Goal: Information Seeking & Learning: Check status

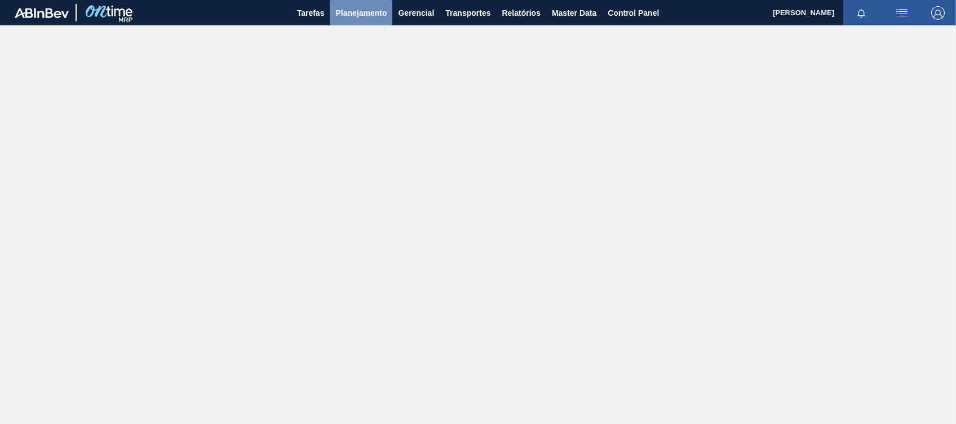
click at [363, 16] on span "Planejamento" at bounding box center [360, 13] width 51 height 14
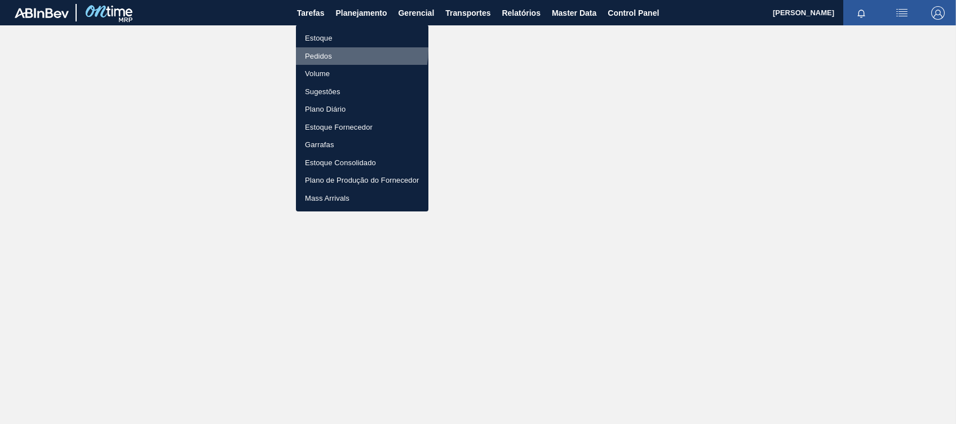
click at [335, 50] on li "Pedidos" at bounding box center [362, 56] width 132 height 18
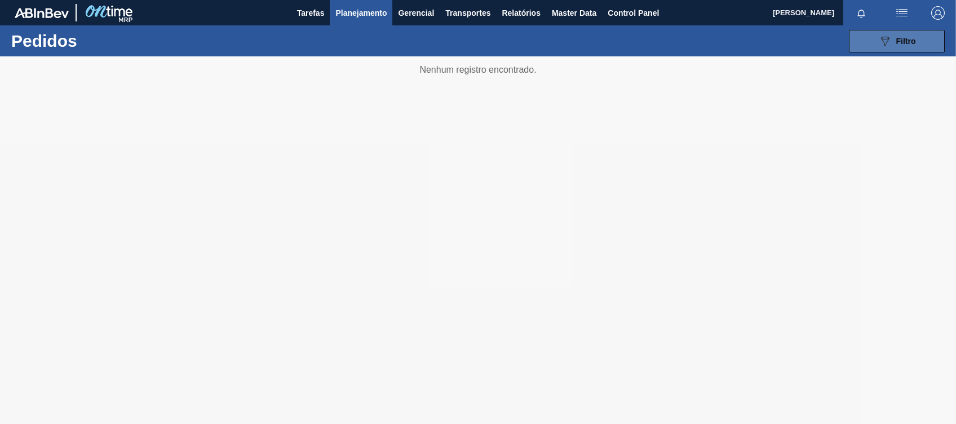
click at [893, 32] on button "089F7B8B-B2A5-4AFE-B5C0-19BA573D28AC Filtro" at bounding box center [897, 41] width 96 height 23
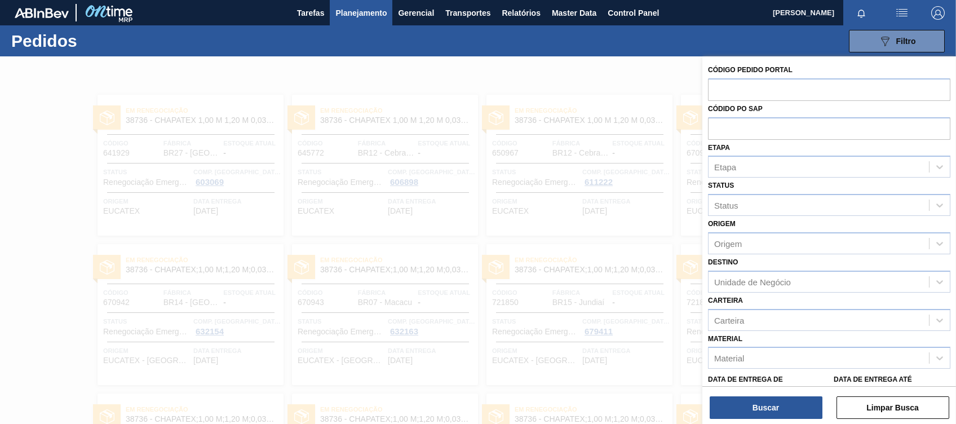
click at [618, 35] on div "089F7B8B-B2A5-4AFE-B5C0-19BA573D28AC Filtro Código Pedido Portal Códido PO SAP …" at bounding box center [563, 41] width 774 height 34
click at [619, 64] on div at bounding box center [478, 268] width 956 height 424
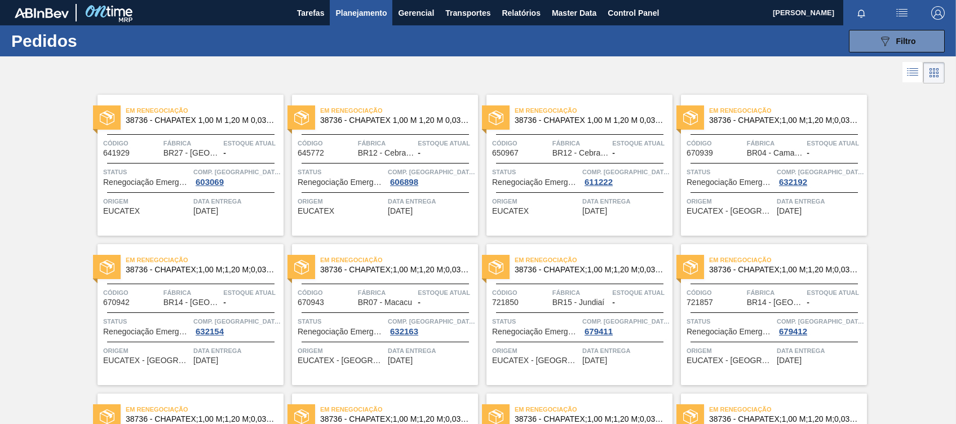
click at [914, 68] on icon at bounding box center [913, 72] width 14 height 14
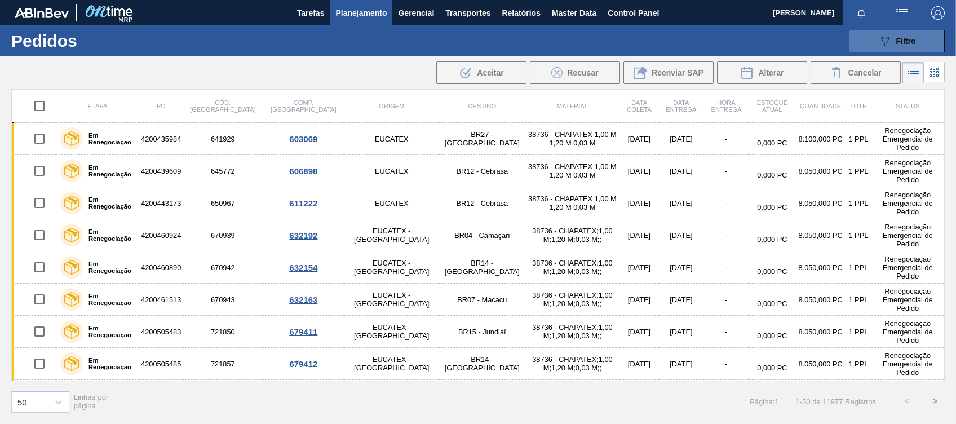
click at [893, 30] on button "089F7B8B-B2A5-4AFE-B5C0-19BA573D28AC Filtro" at bounding box center [897, 41] width 96 height 23
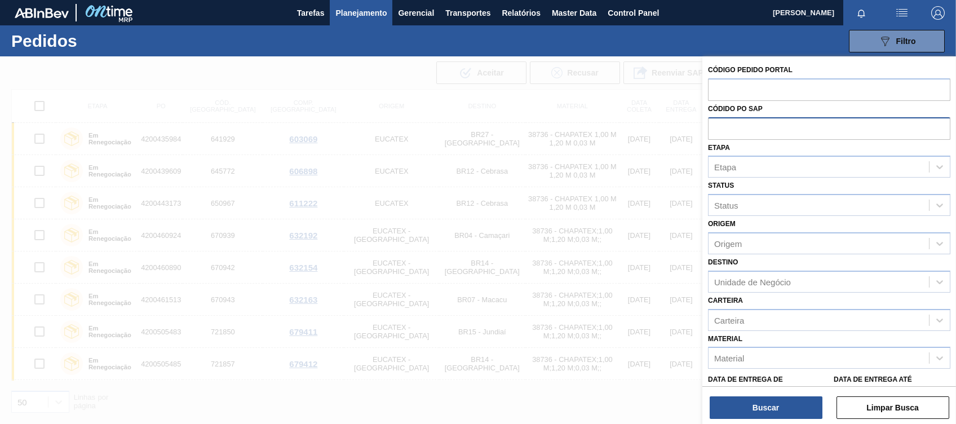
click at [751, 123] on input "text" at bounding box center [829, 127] width 242 height 21
paste input "text"
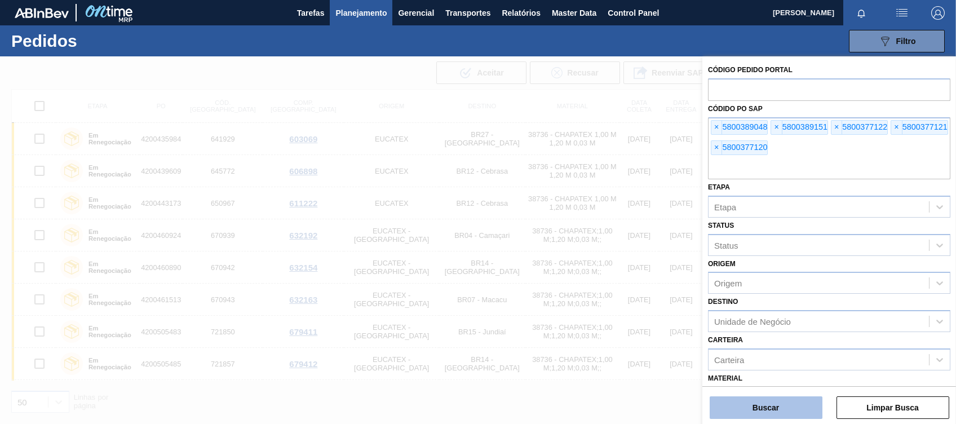
click at [743, 397] on button "Buscar" at bounding box center [765, 407] width 113 height 23
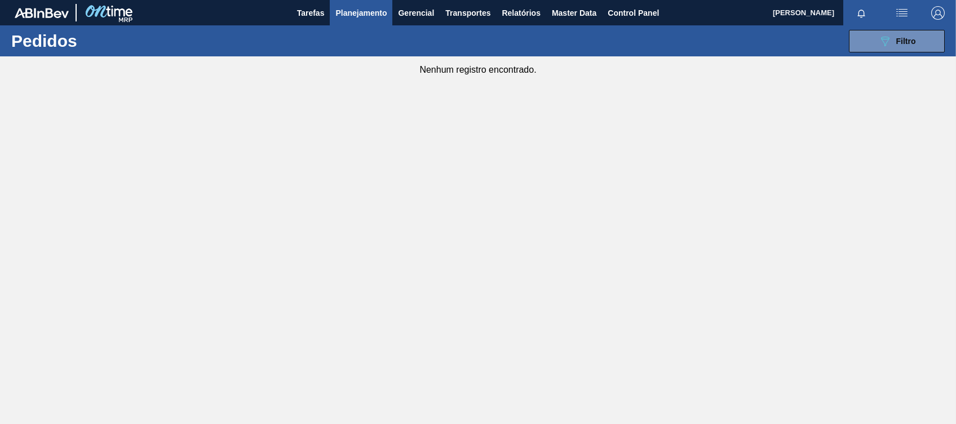
click at [884, 63] on div "Nenhum registro encontrado." at bounding box center [478, 65] width 956 height 19
click at [897, 39] on span "Filtro" at bounding box center [906, 41] width 20 height 9
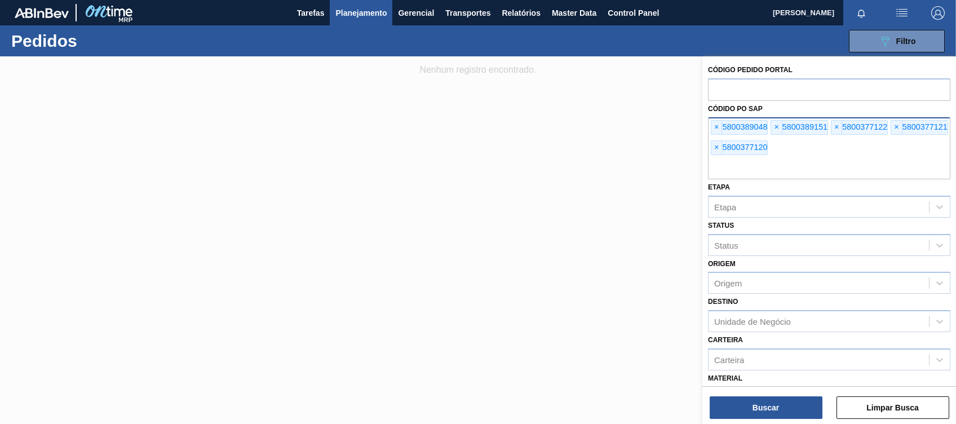
click at [724, 123] on div "× 5800389048" at bounding box center [739, 127] width 57 height 15
click at [721, 128] on span "×" at bounding box center [716, 128] width 11 height 14
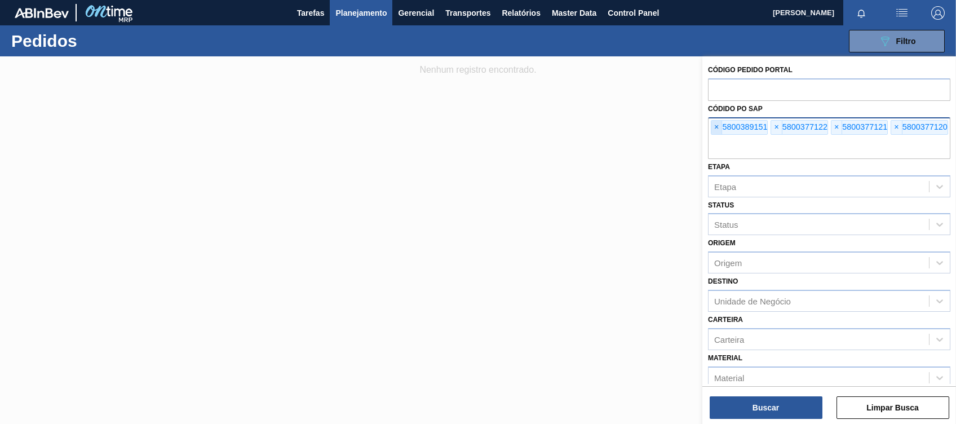
click at [721, 128] on span "×" at bounding box center [716, 128] width 11 height 14
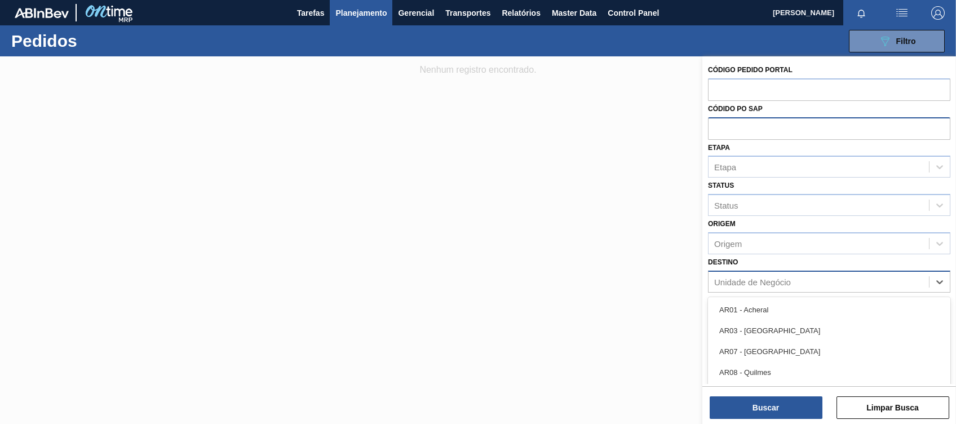
click at [756, 279] on div "Unidade de Negócio" at bounding box center [752, 282] width 77 height 10
type input "b"
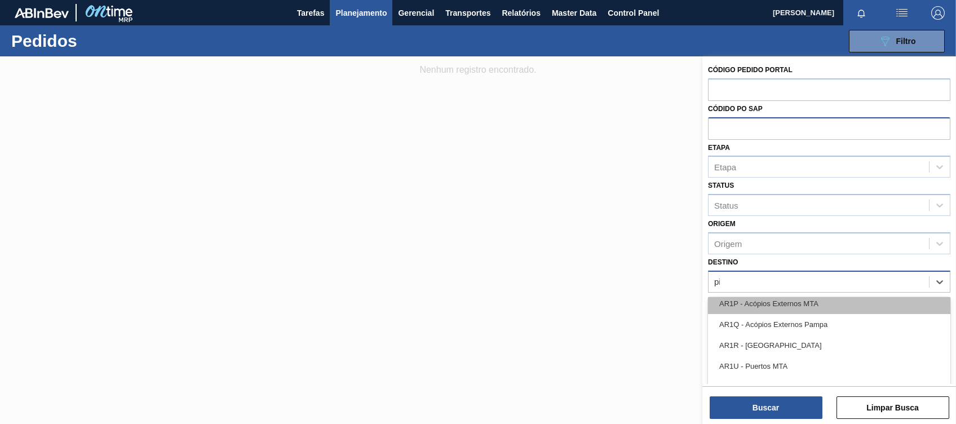
type input "pir"
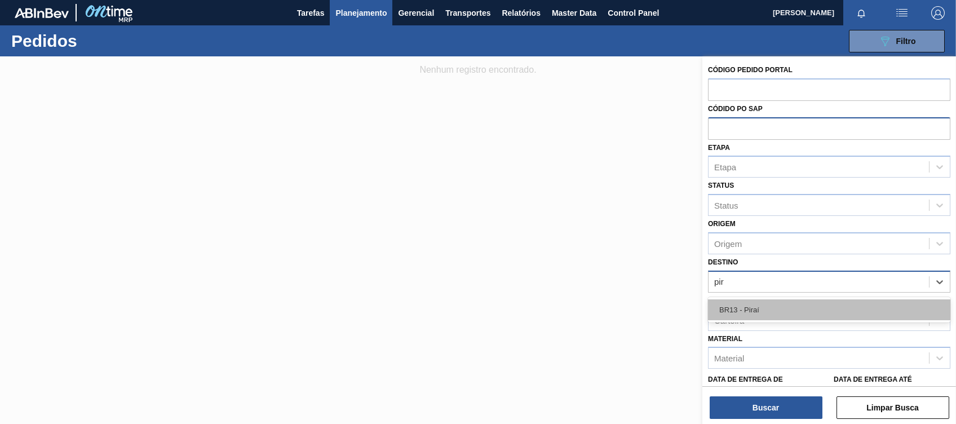
scroll to position [0, 0]
click at [742, 302] on div "BR13 - Piraí" at bounding box center [829, 309] width 242 height 21
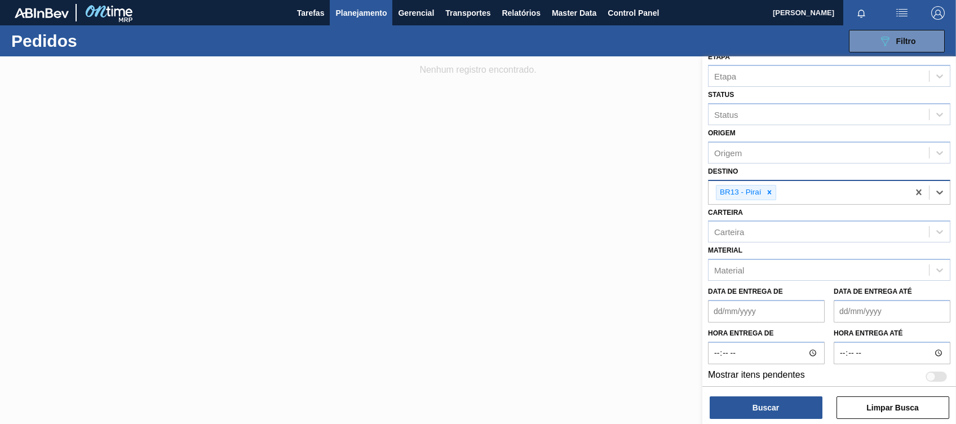
scroll to position [94, 0]
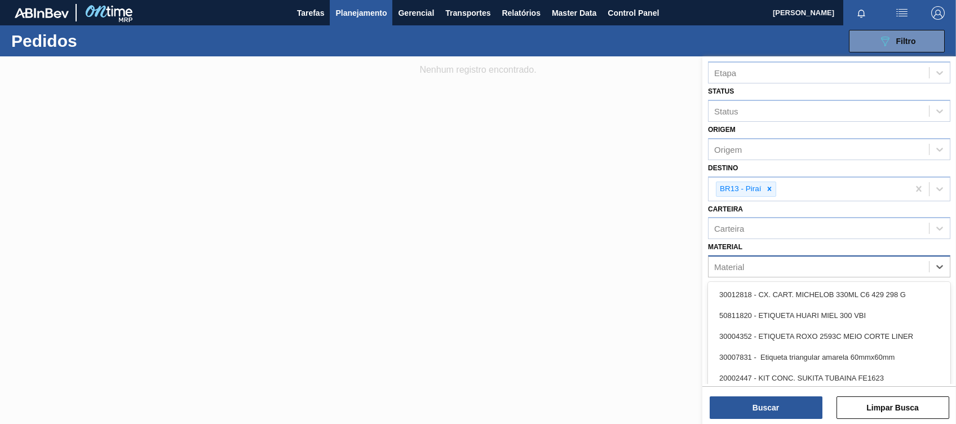
click at [739, 267] on div "Material" at bounding box center [729, 267] width 30 height 10
type input "30029834"
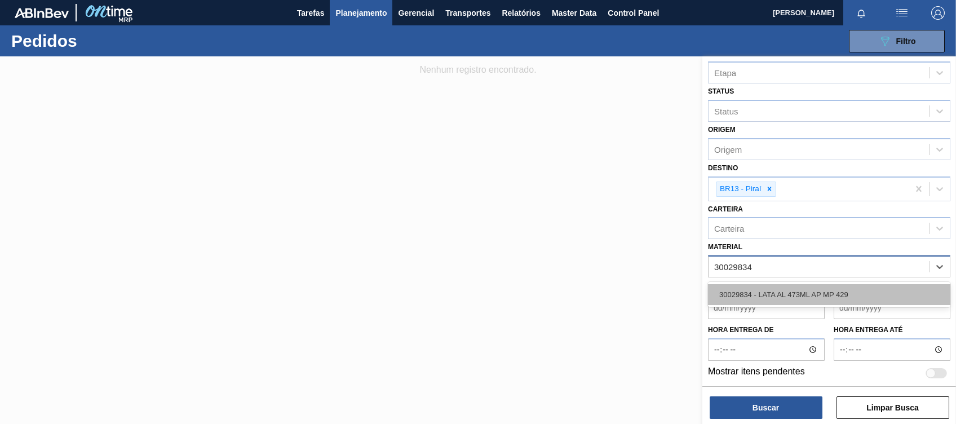
click at [809, 289] on div "30029834 - LATA AL 473ML AP MP 429" at bounding box center [829, 294] width 242 height 21
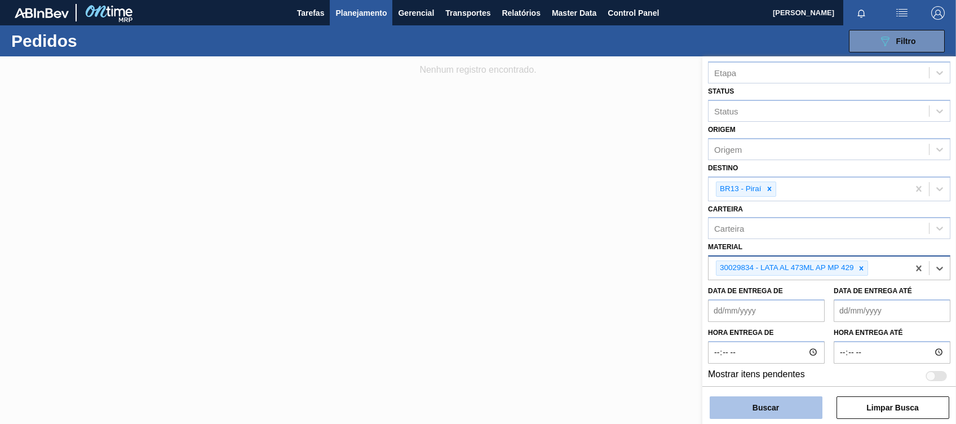
click at [772, 401] on button "Buscar" at bounding box center [765, 407] width 113 height 23
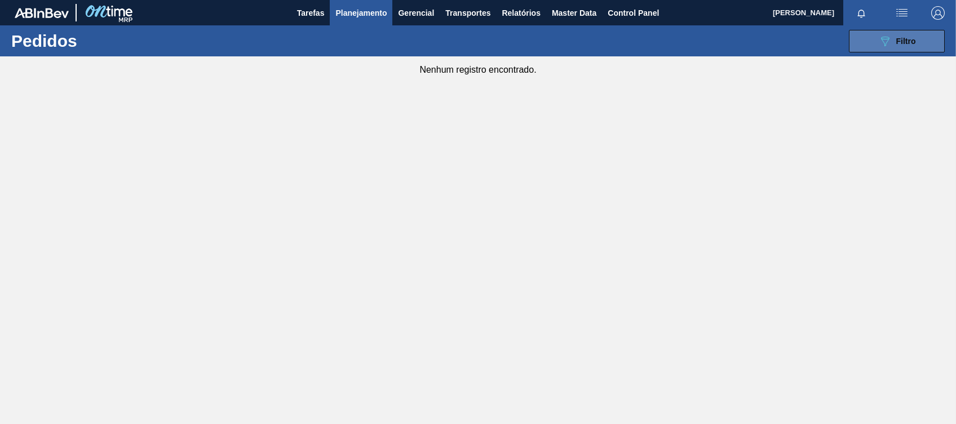
click at [887, 32] on button "089F7B8B-B2A5-4AFE-B5C0-19BA573D28AC Filtro" at bounding box center [897, 41] width 96 height 23
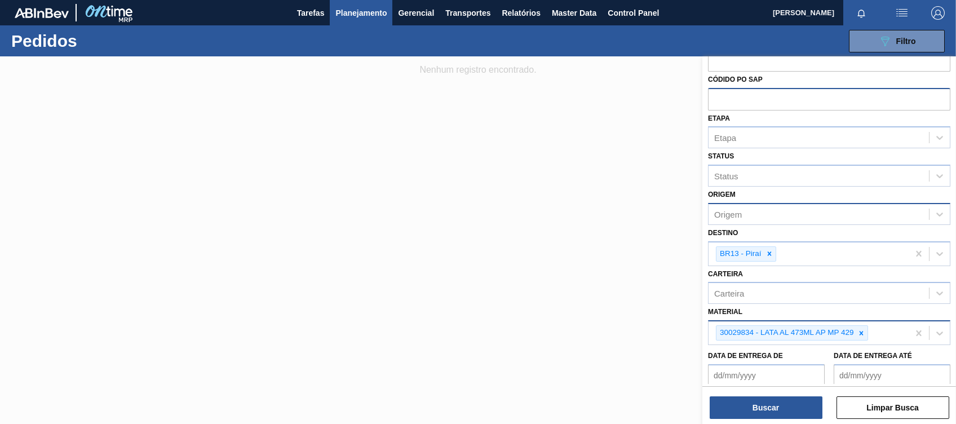
scroll to position [97, 0]
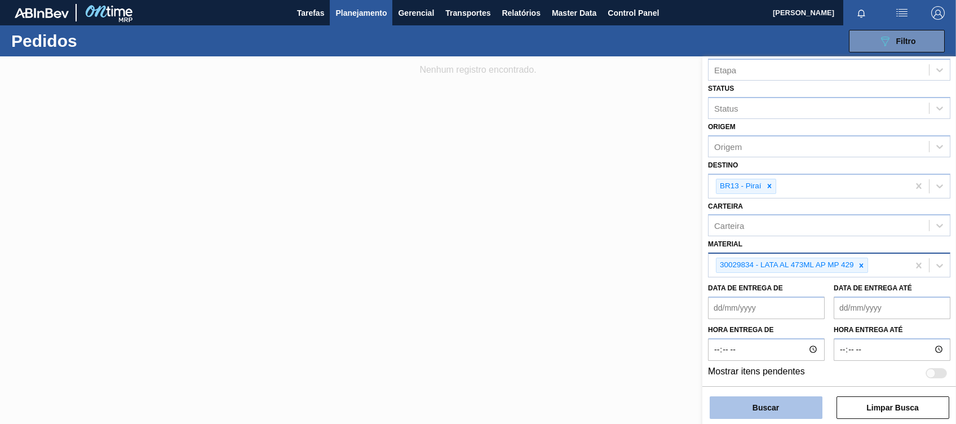
click at [762, 407] on button "Buscar" at bounding box center [765, 407] width 113 height 23
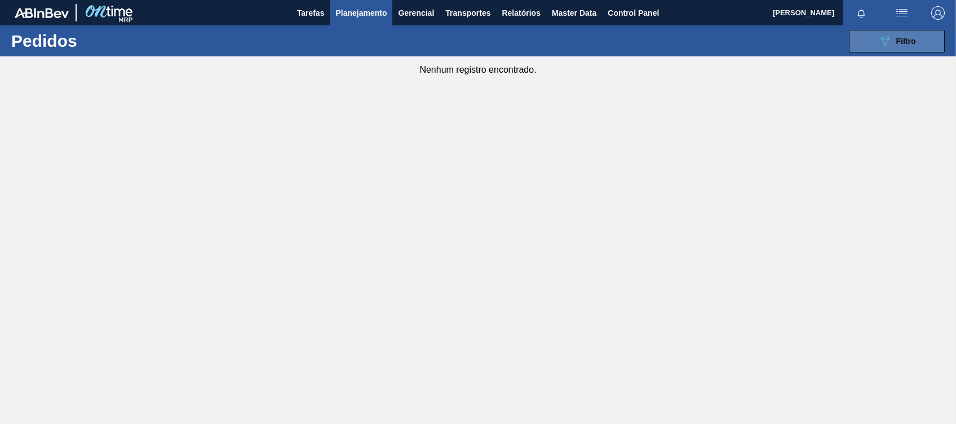
click at [890, 37] on icon "089F7B8B-B2A5-4AFE-B5C0-19BA573D28AC" at bounding box center [885, 41] width 14 height 14
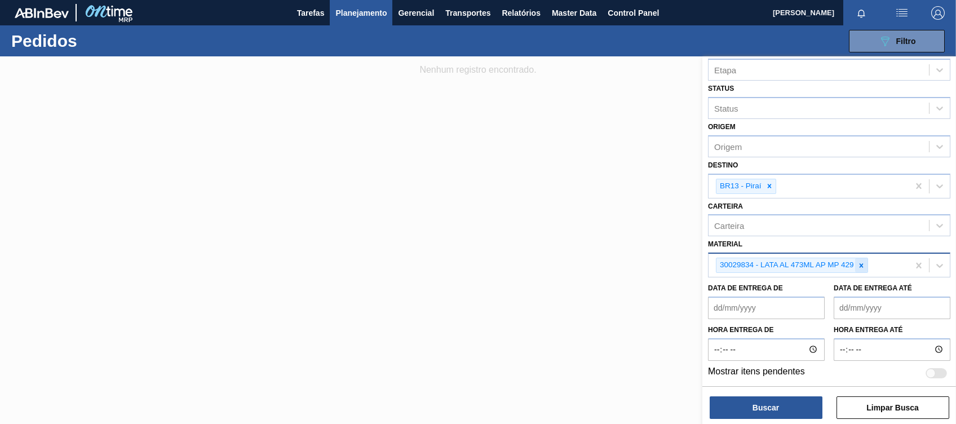
click at [855, 258] on div at bounding box center [861, 265] width 12 height 14
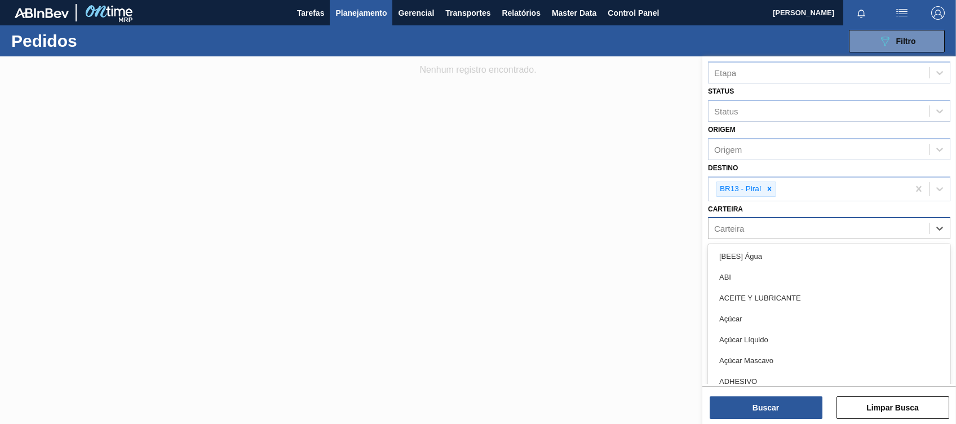
click at [775, 232] on div "Carteira" at bounding box center [818, 228] width 220 height 16
type input "lata"
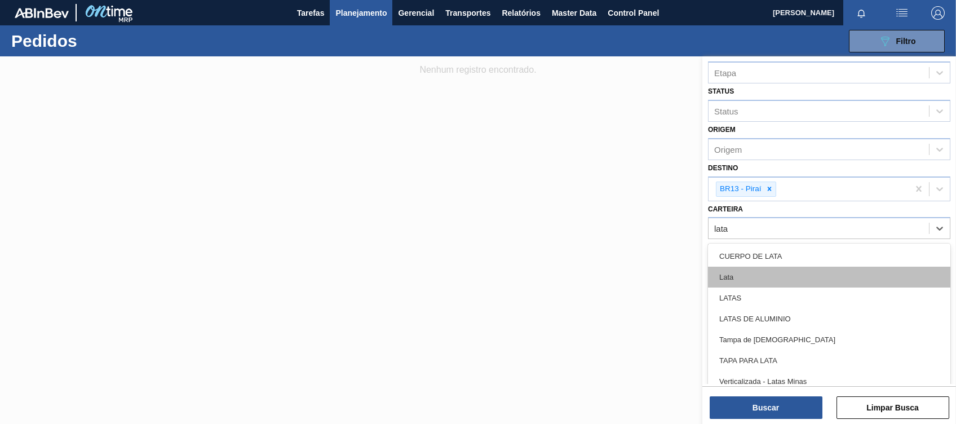
click at [745, 279] on div "Lata" at bounding box center [829, 277] width 242 height 21
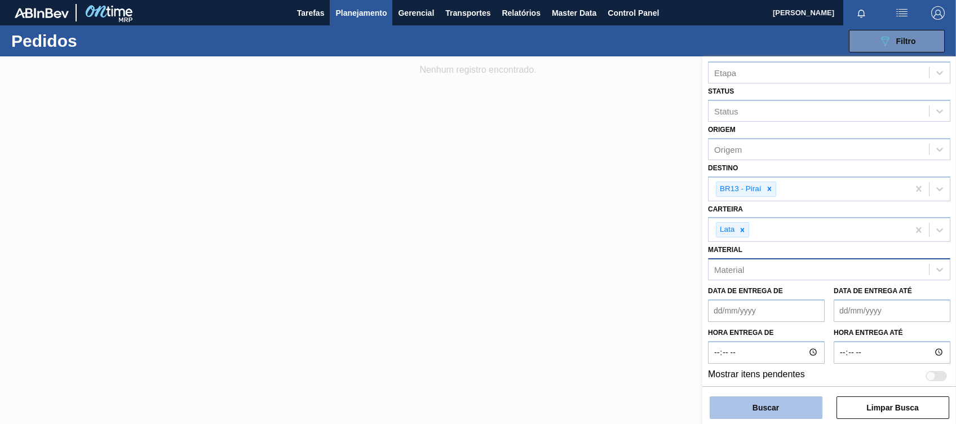
click at [765, 402] on button "Buscar" at bounding box center [765, 407] width 113 height 23
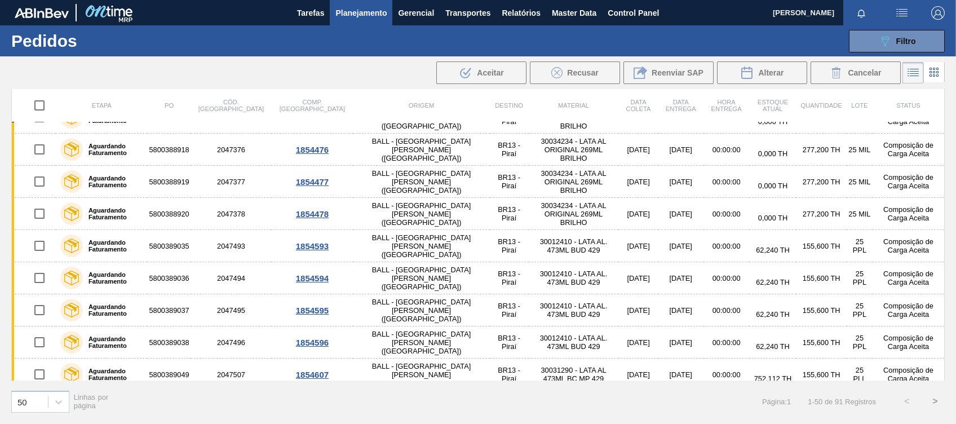
scroll to position [1344, 0]
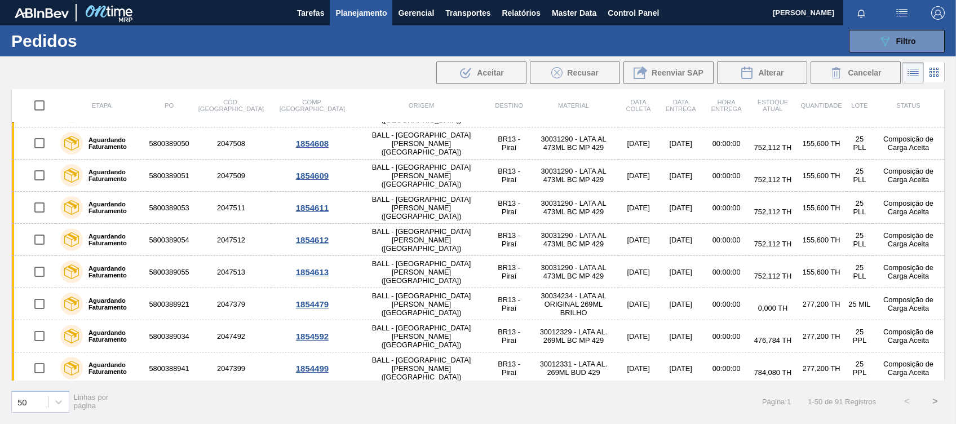
click at [927, 397] on button ">" at bounding box center [935, 401] width 28 height 28
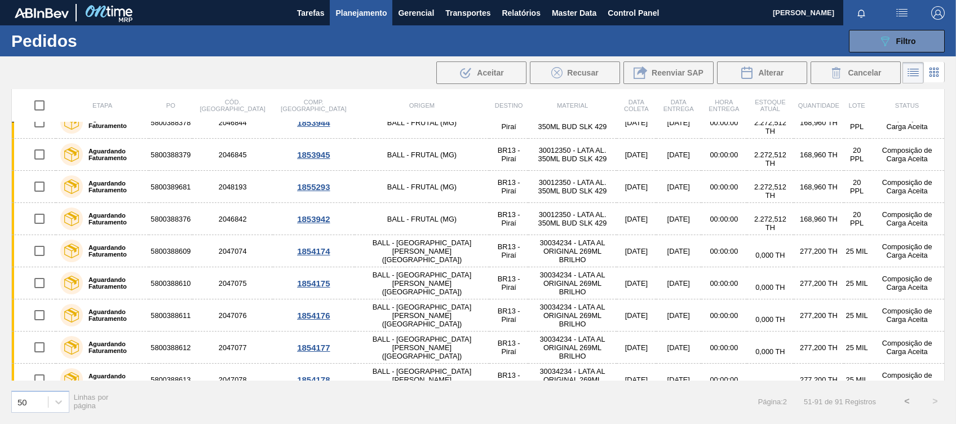
scroll to position [1056, 0]
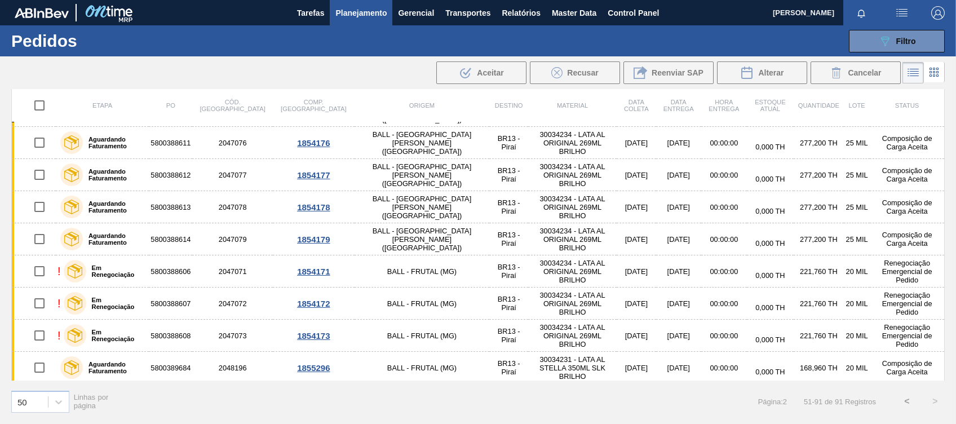
click at [901, 399] on button "<" at bounding box center [907, 401] width 28 height 28
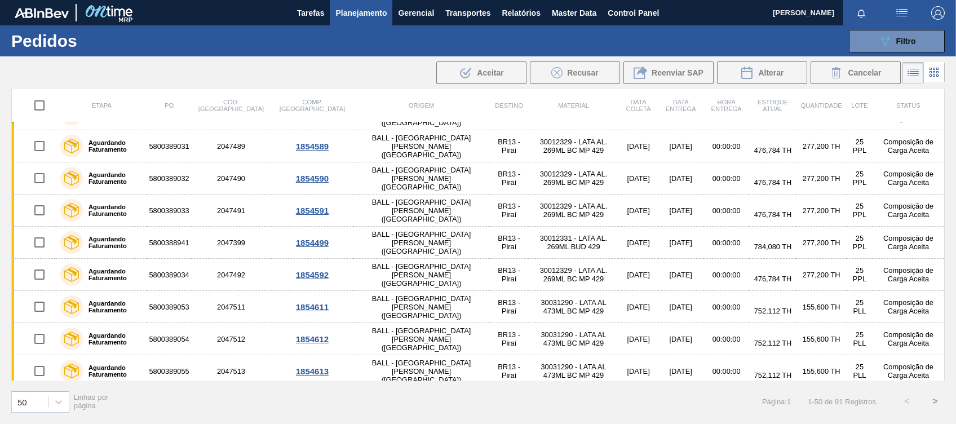
scroll to position [1344, 0]
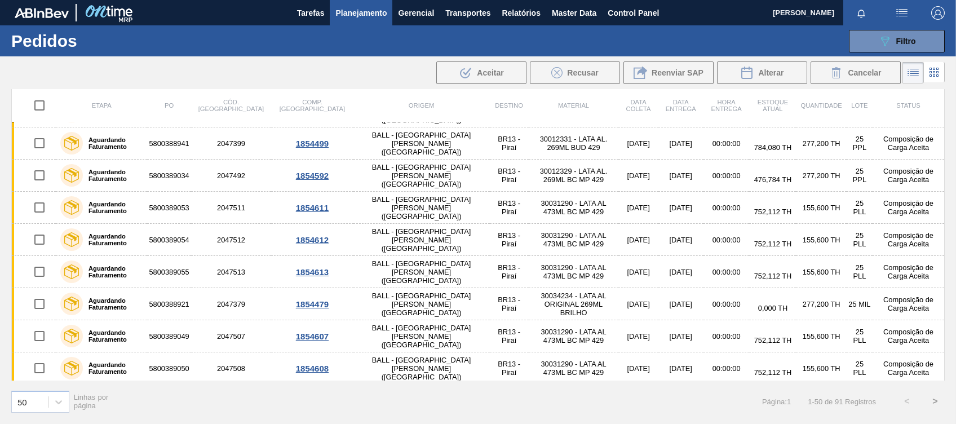
click at [933, 401] on button ">" at bounding box center [935, 401] width 28 height 28
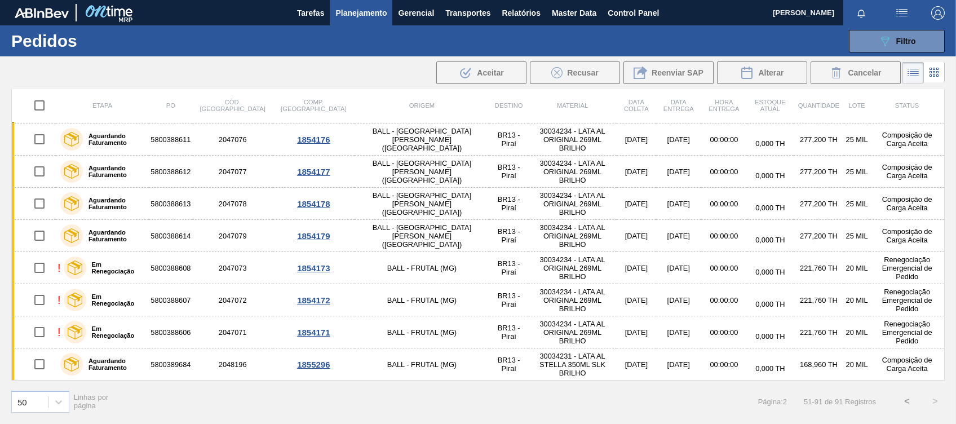
scroll to position [0, 0]
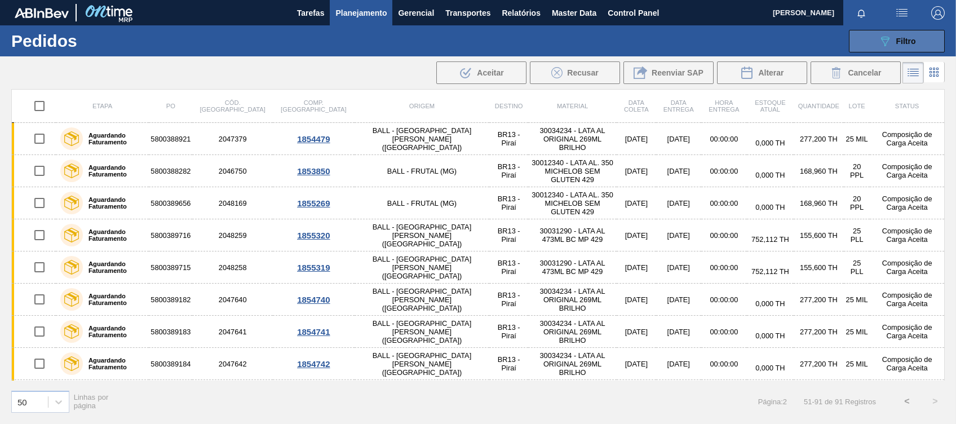
click at [912, 48] on button "089F7B8B-B2A5-4AFE-B5C0-19BA573D28AC Filtro" at bounding box center [897, 41] width 96 height 23
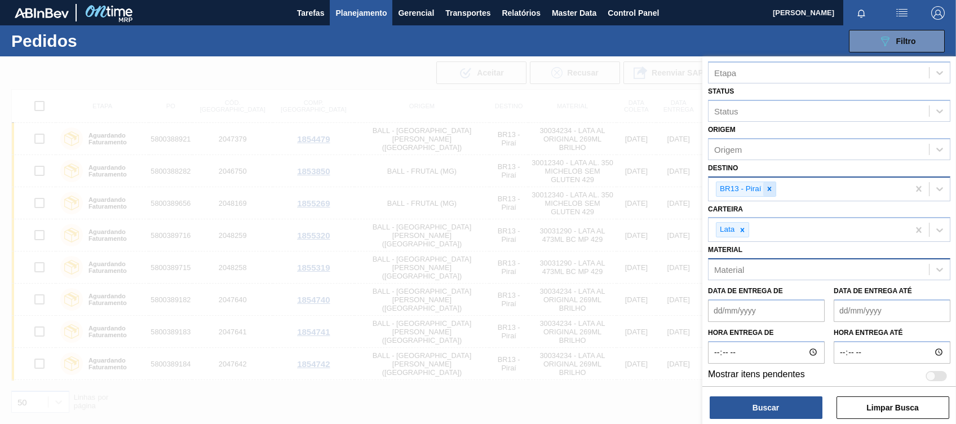
click at [774, 186] on div at bounding box center [769, 189] width 12 height 14
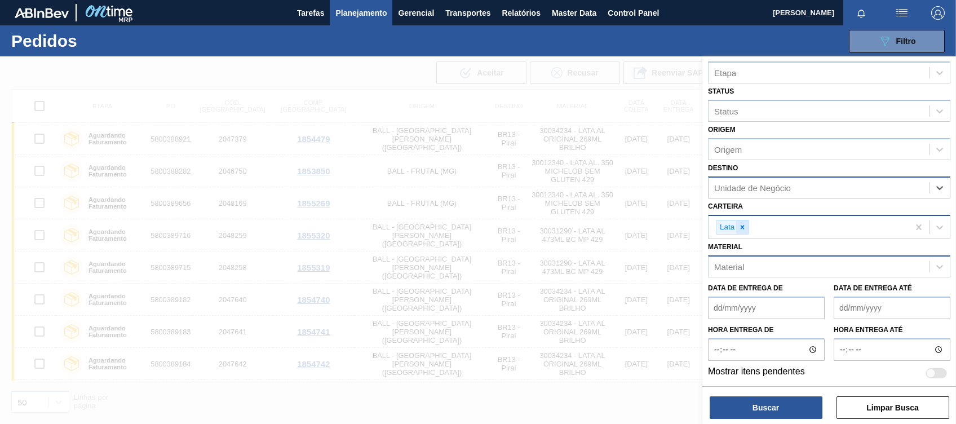
click at [745, 221] on div at bounding box center [742, 227] width 12 height 14
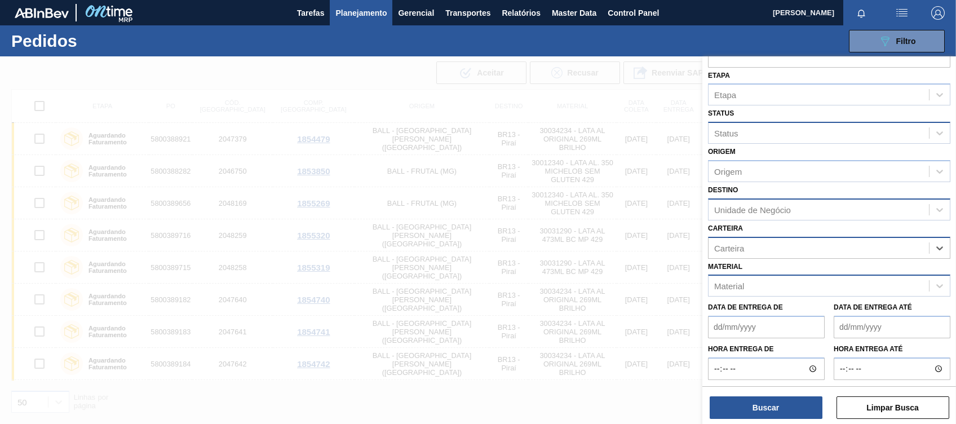
scroll to position [70, 0]
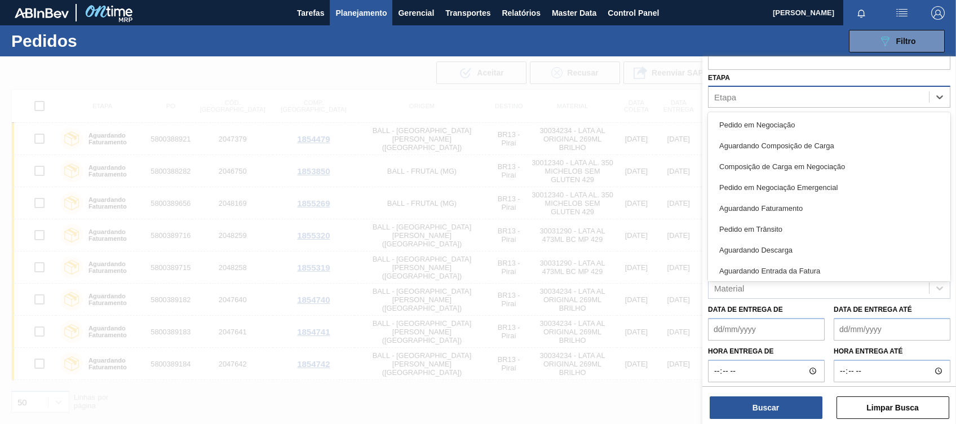
click at [793, 94] on div "Etapa" at bounding box center [818, 97] width 220 height 16
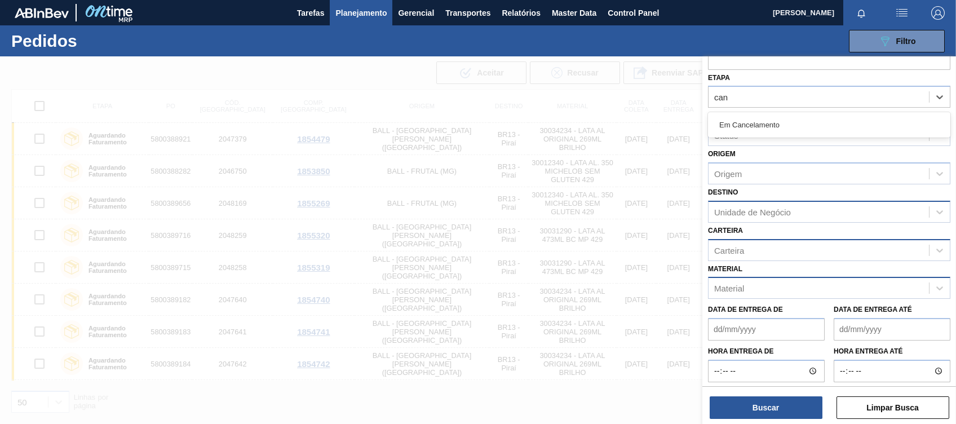
scroll to position [0, 0]
type input "can"
click at [775, 78] on div "Etapa Etapa" at bounding box center [829, 89] width 242 height 38
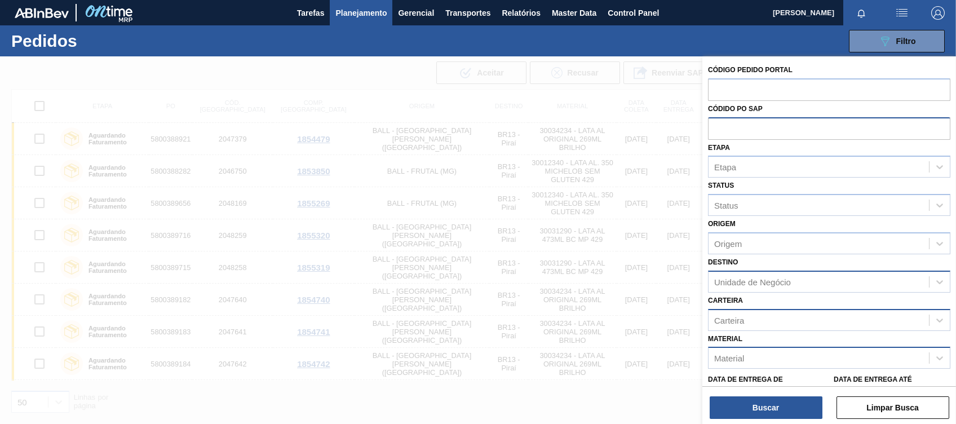
click at [365, 91] on div at bounding box center [478, 268] width 956 height 424
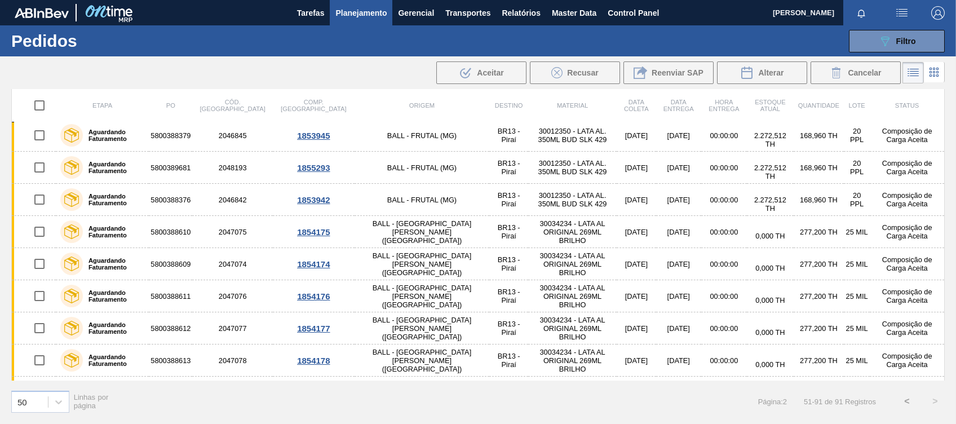
scroll to position [1056, 0]
